Goal: Transaction & Acquisition: Purchase product/service

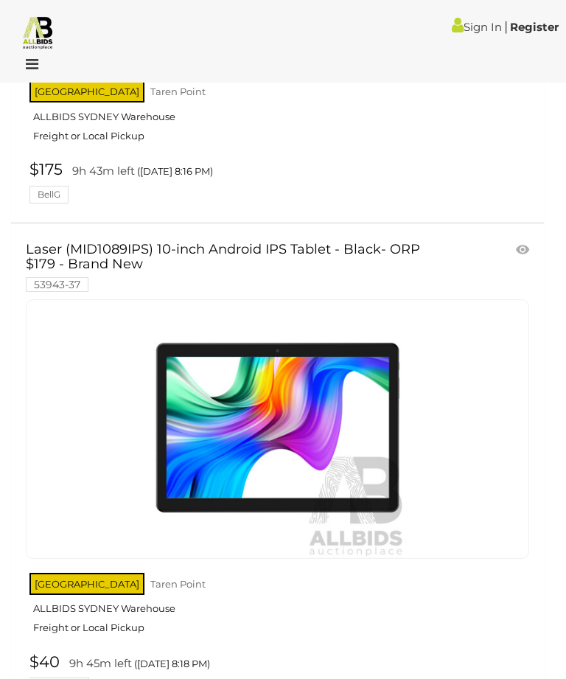
scroll to position [19596, 0]
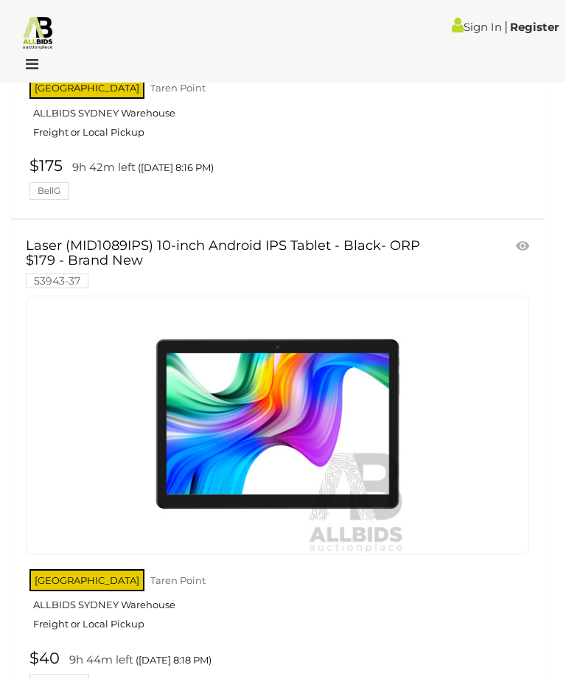
click at [484, 306] on link at bounding box center [278, 426] width 504 height 260
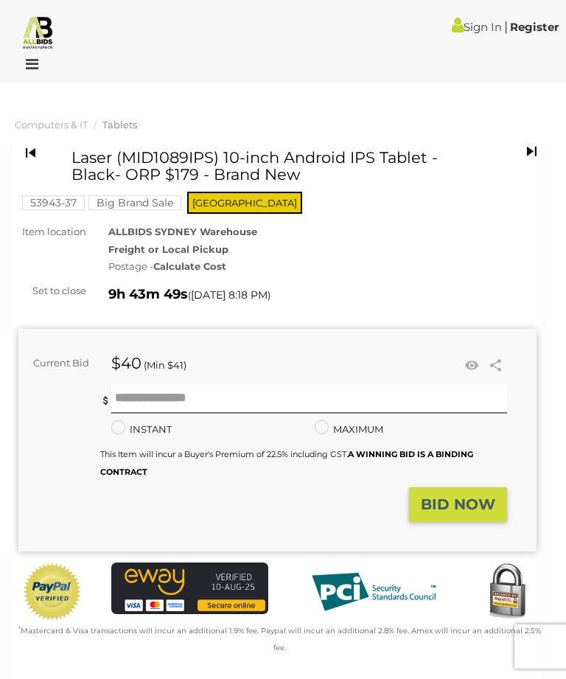
click at [30, 78] on div at bounding box center [283, 67] width 566 height 29
click at [31, 61] on icon at bounding box center [28, 64] width 20 height 15
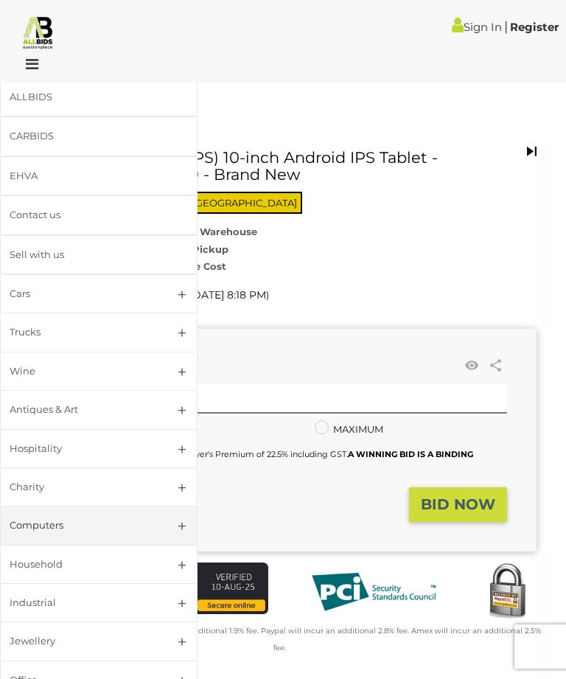
click at [28, 48] on img at bounding box center [38, 32] width 35 height 35
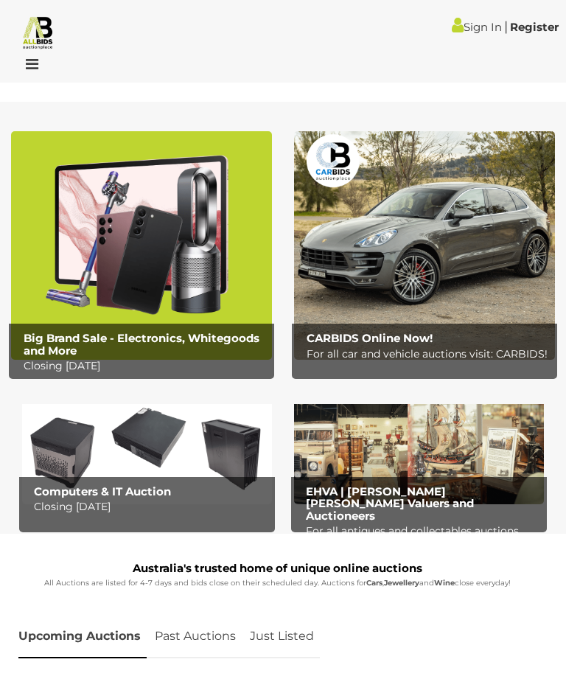
click at [155, 226] on img at bounding box center [141, 245] width 261 height 229
click at [453, 241] on img at bounding box center [424, 245] width 261 height 229
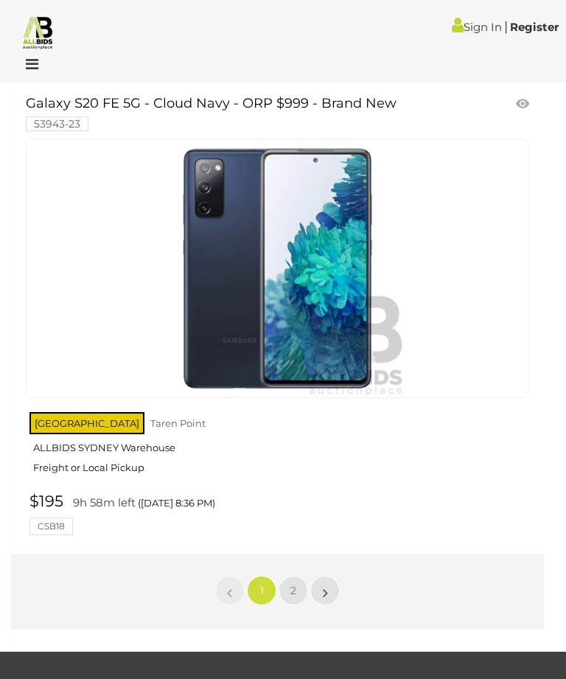
scroll to position [24125, 0]
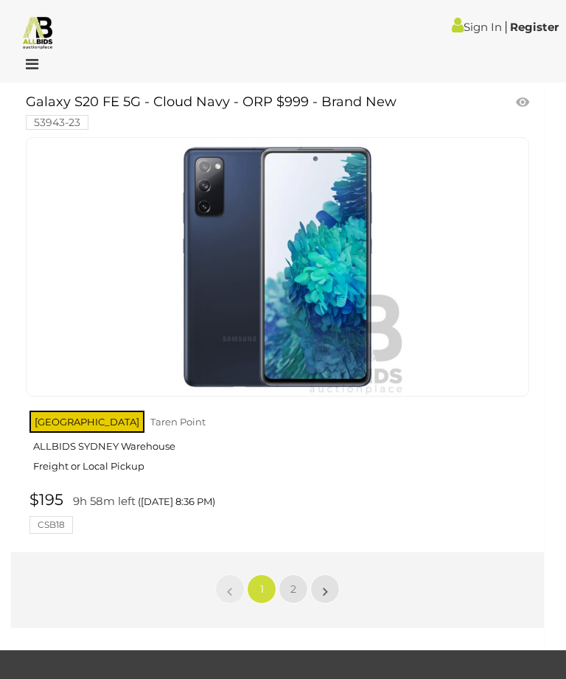
click at [298, 574] on link "2" at bounding box center [293, 588] width 29 height 29
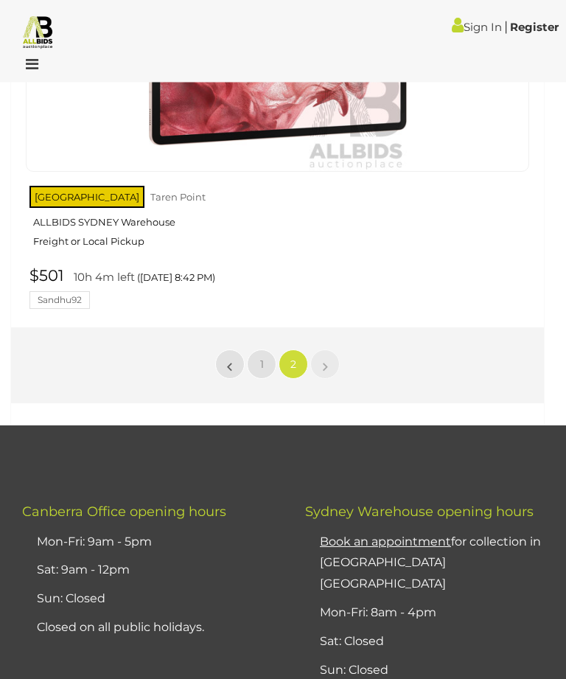
scroll to position [1337, 0]
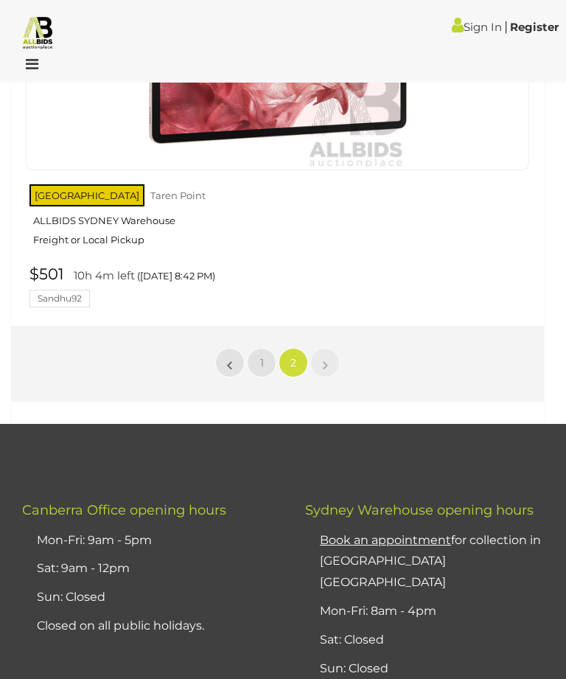
click at [18, 48] on link at bounding box center [38, 32] width 76 height 35
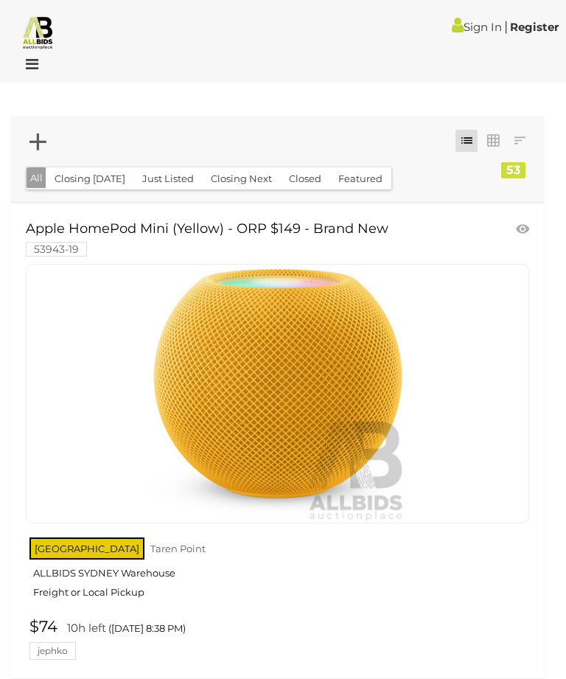
scroll to position [1384, 0]
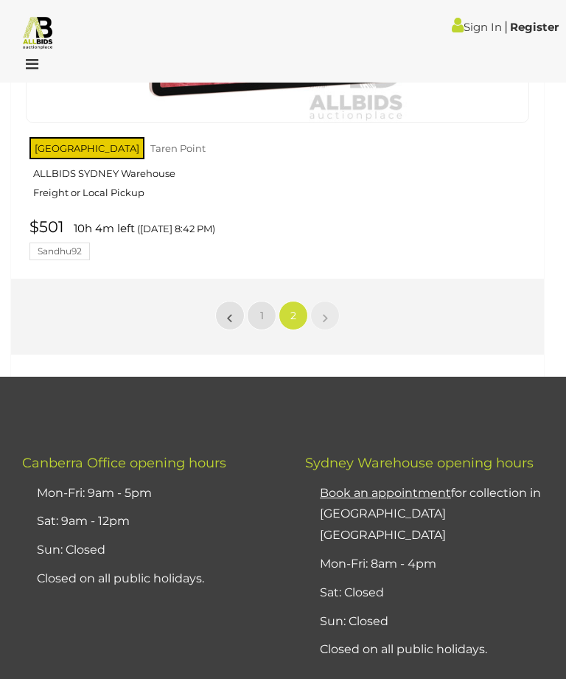
scroll to position [100, 0]
